Goal: Information Seeking & Learning: Learn about a topic

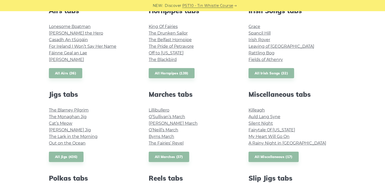
scroll to position [210, 0]
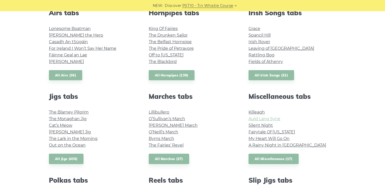
click at [274, 120] on link "Auld Lang Syne" at bounding box center [264, 119] width 32 height 5
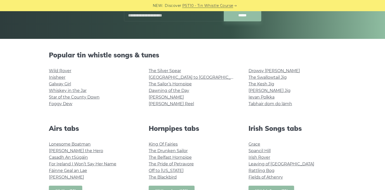
scroll to position [90, 0]
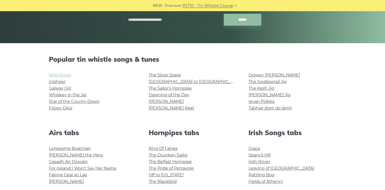
click at [61, 76] on link "Wild Rover" at bounding box center [60, 75] width 22 height 5
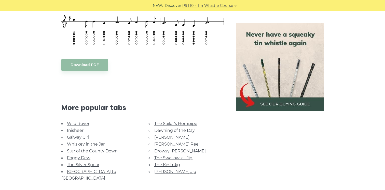
scroll to position [276, 0]
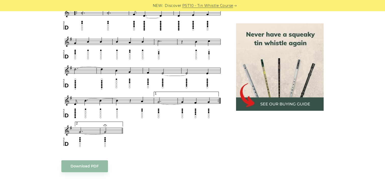
scroll to position [321, 0]
